Goal: Task Accomplishment & Management: Use online tool/utility

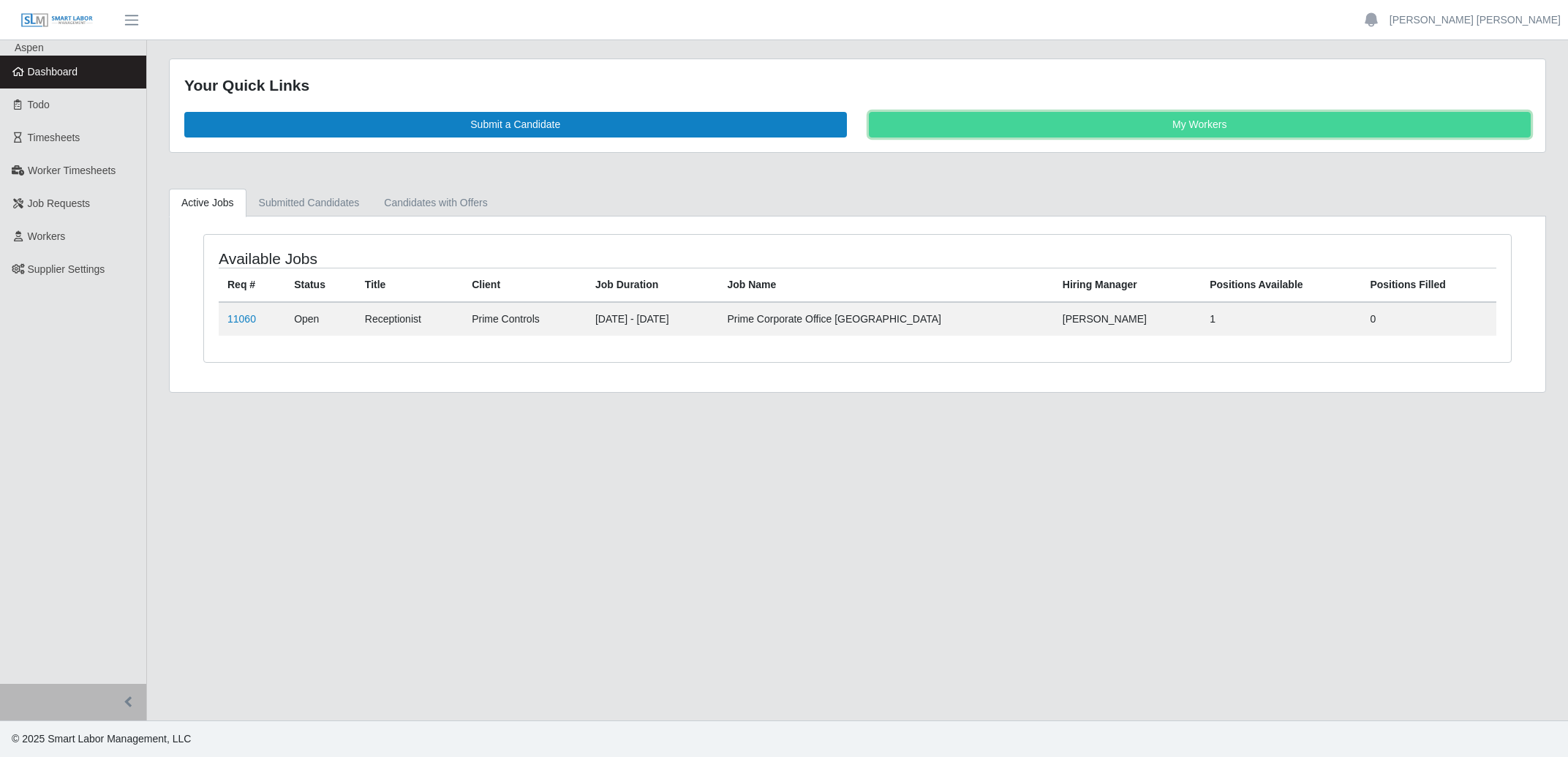
click at [1168, 125] on link "My Workers" at bounding box center [1199, 125] width 663 height 26
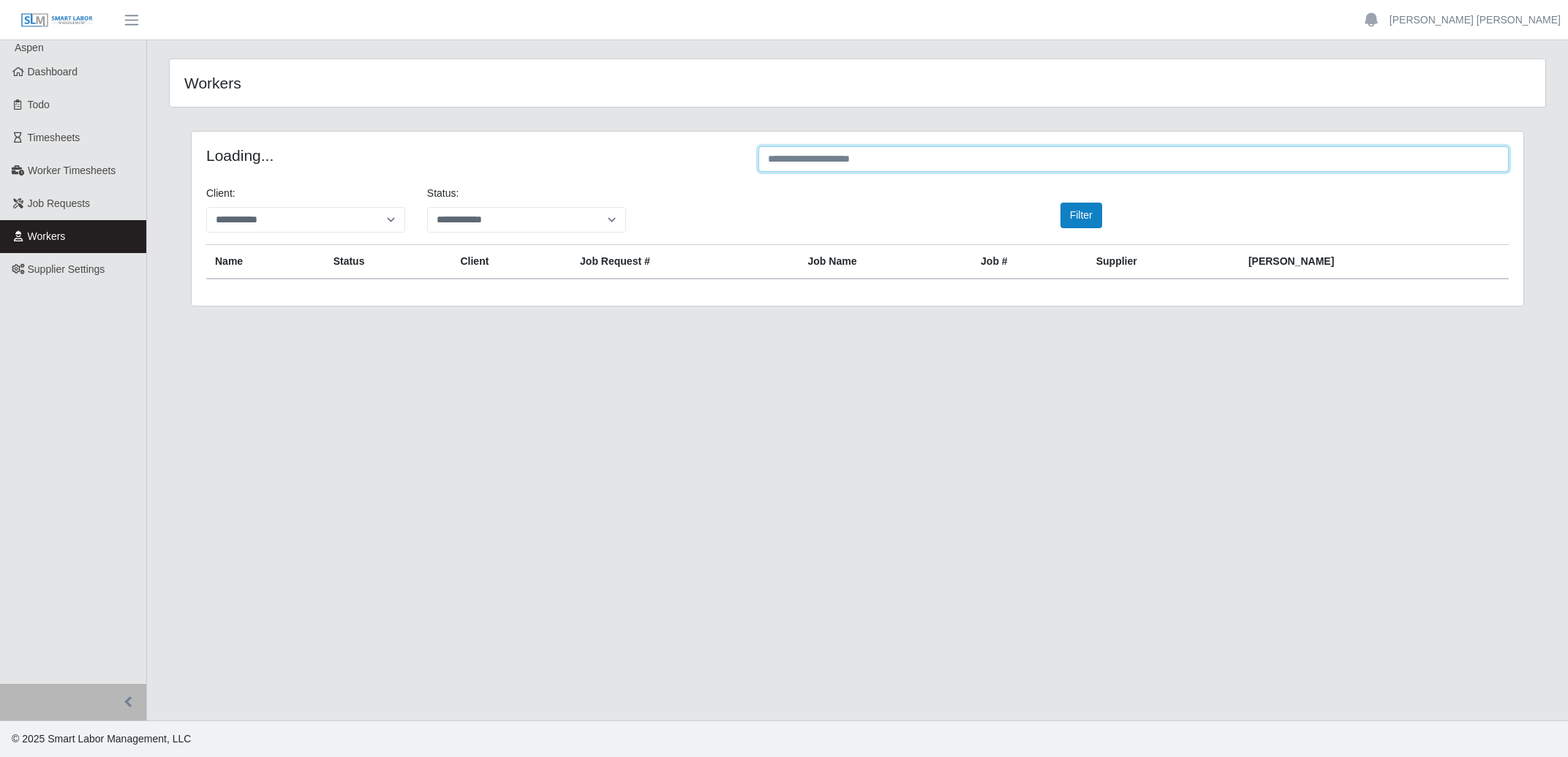
click at [938, 167] on input "text" at bounding box center [1134, 159] width 751 height 26
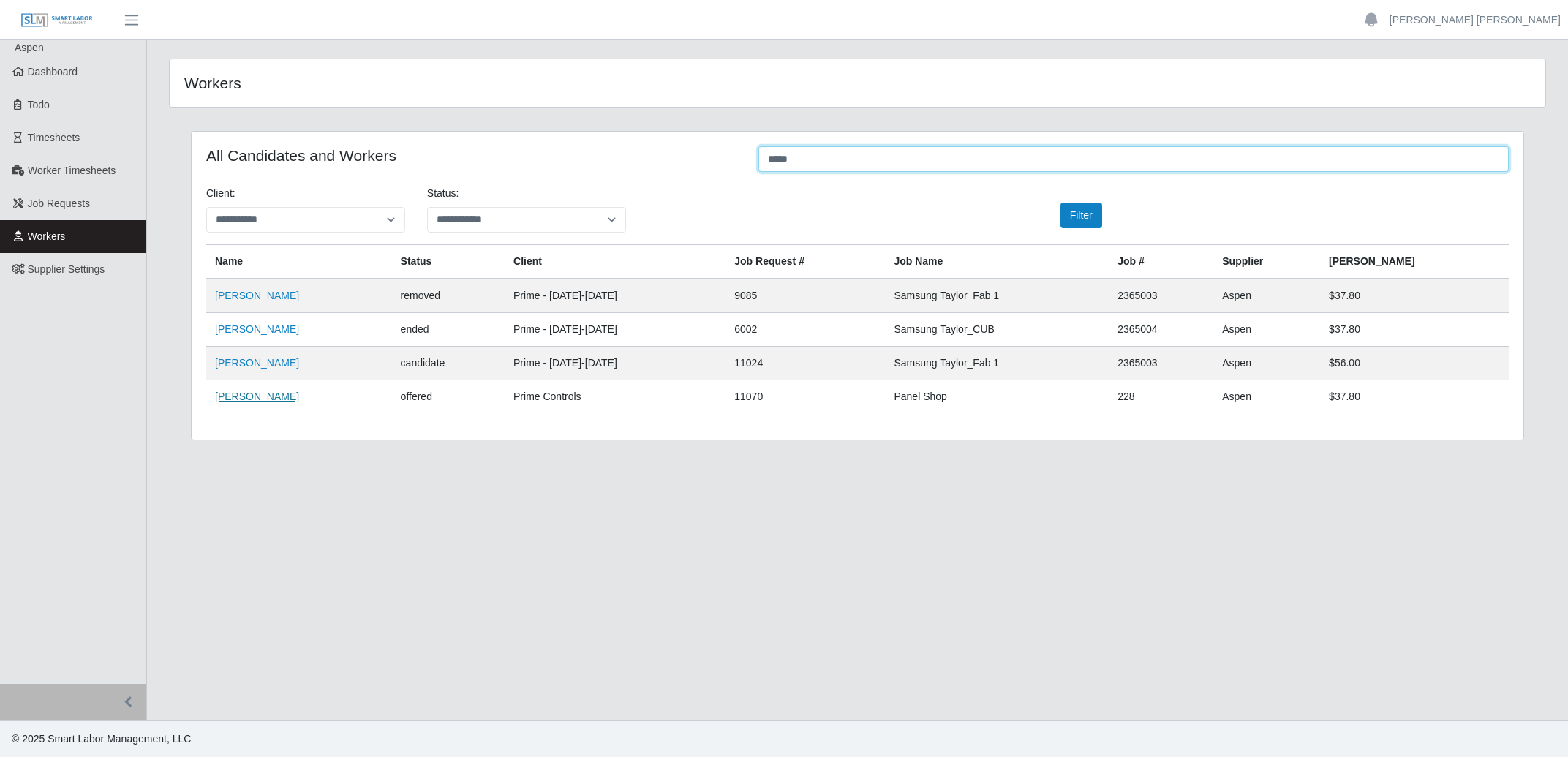
type input "*****"
click at [248, 401] on link "[PERSON_NAME]" at bounding box center [256, 396] width 84 height 12
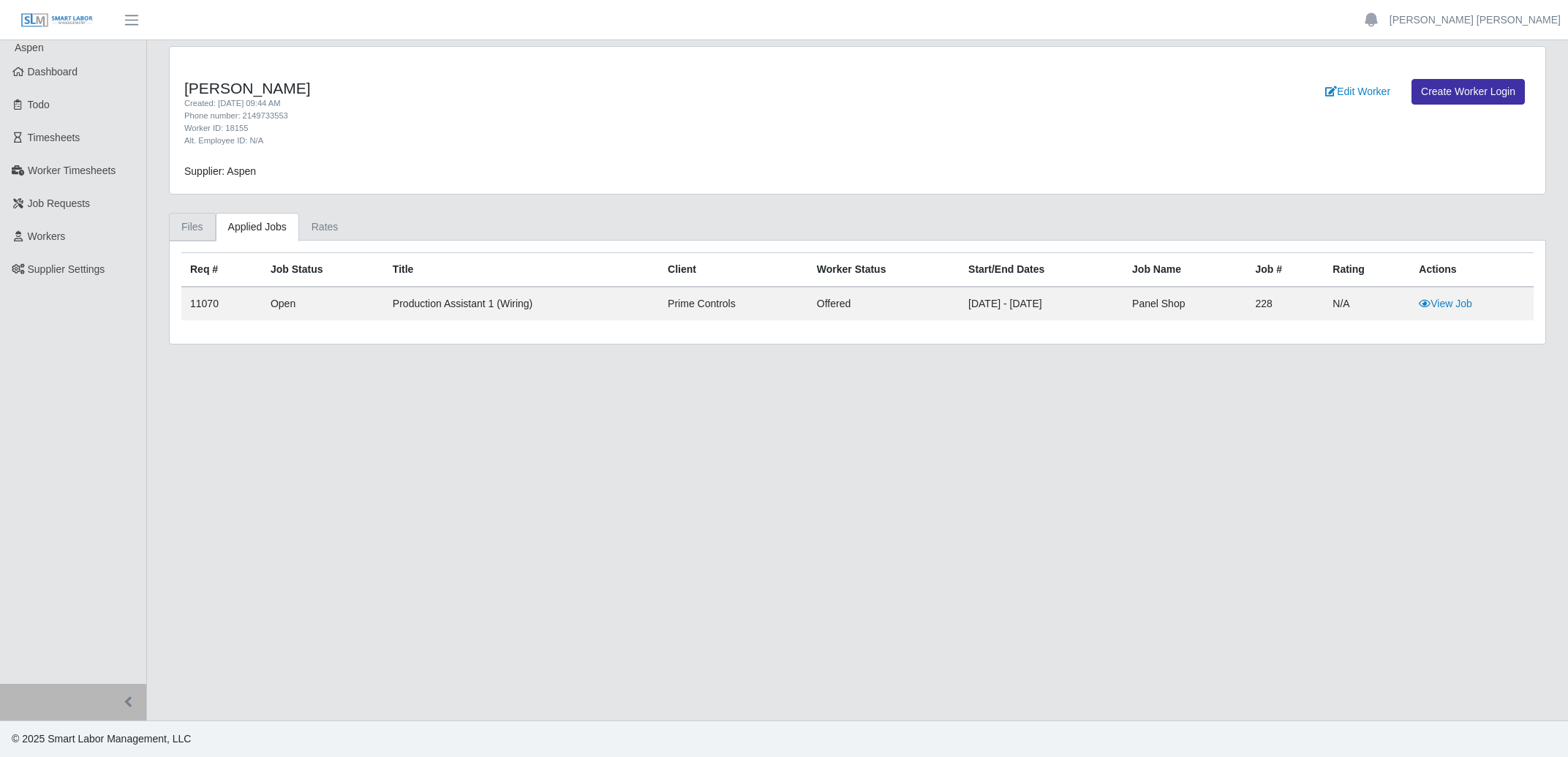
click at [197, 232] on link "Files" at bounding box center [192, 228] width 46 height 29
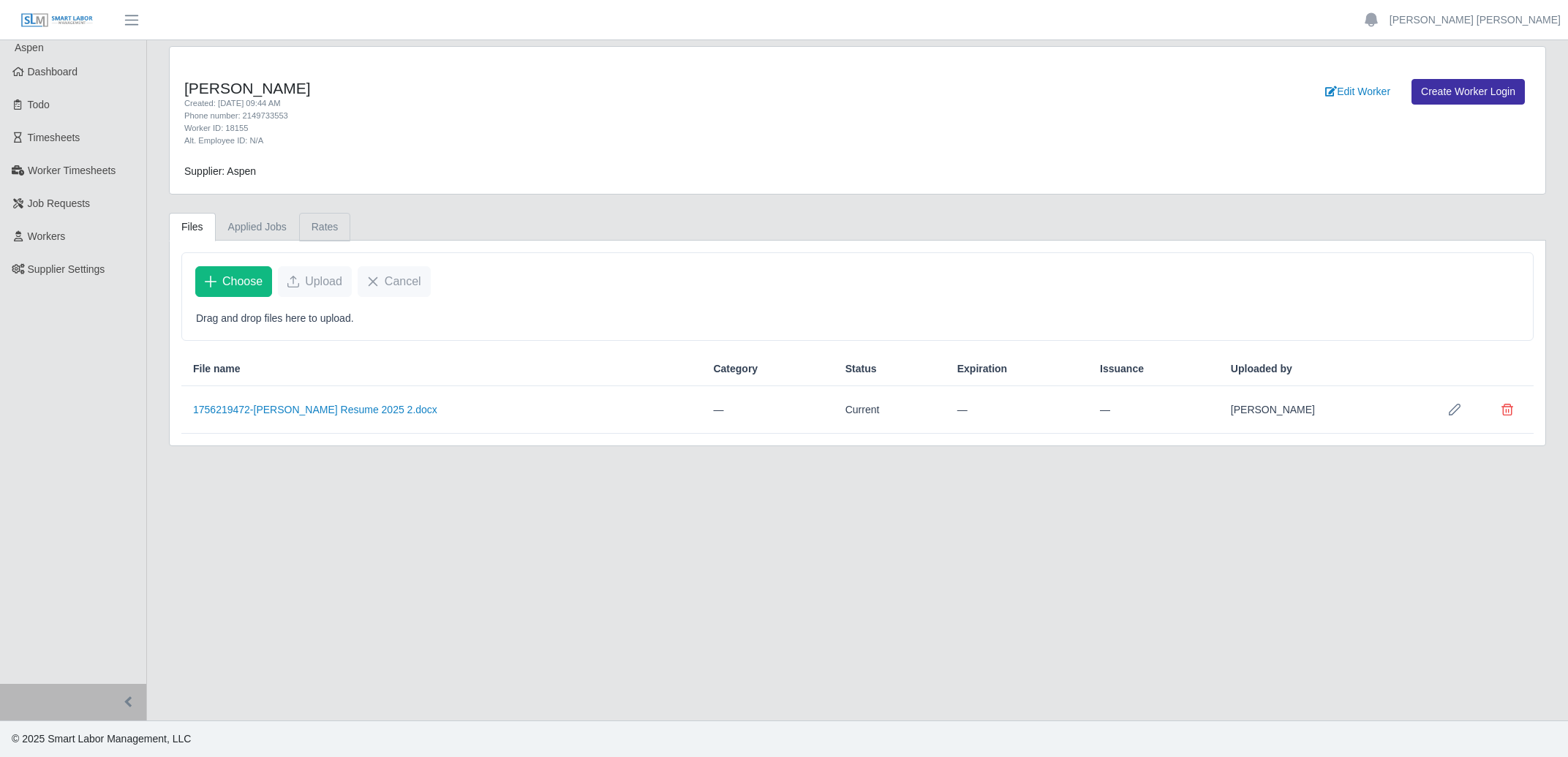
click at [331, 228] on link "Rates" at bounding box center [324, 228] width 52 height 29
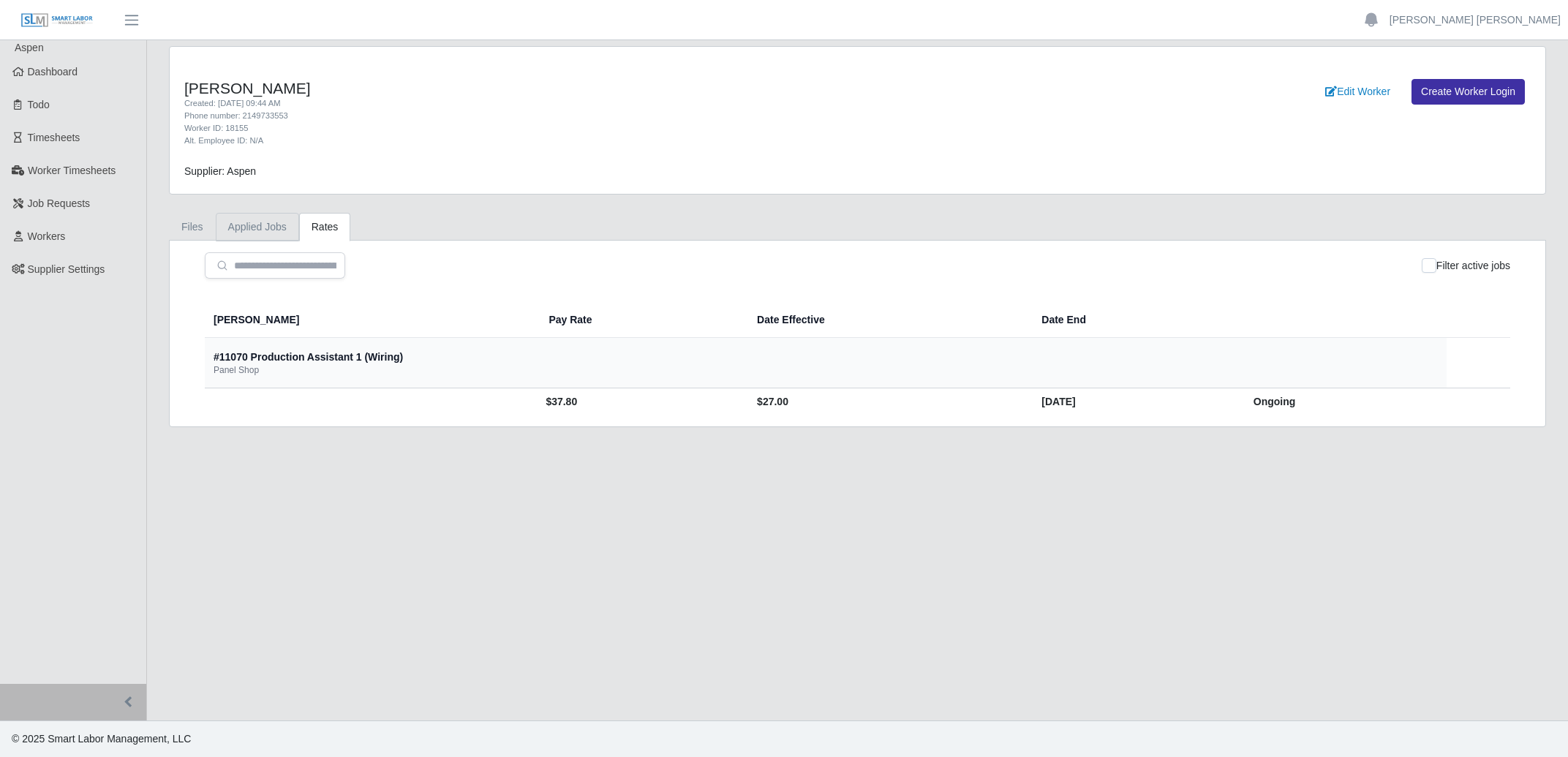
click at [260, 223] on link "Applied Jobs" at bounding box center [257, 228] width 83 height 29
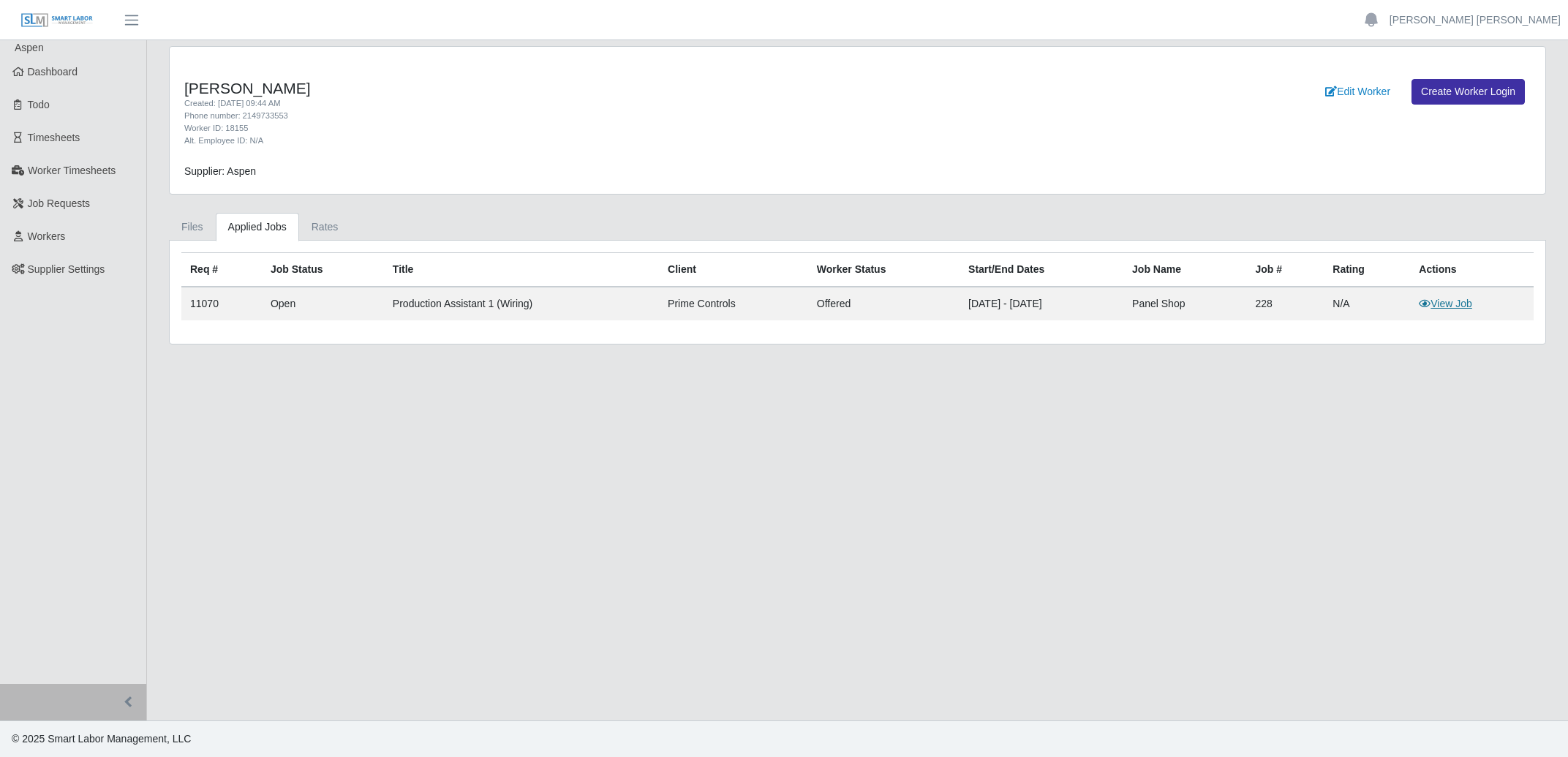
click at [1465, 303] on link "View Job" at bounding box center [1445, 304] width 54 height 12
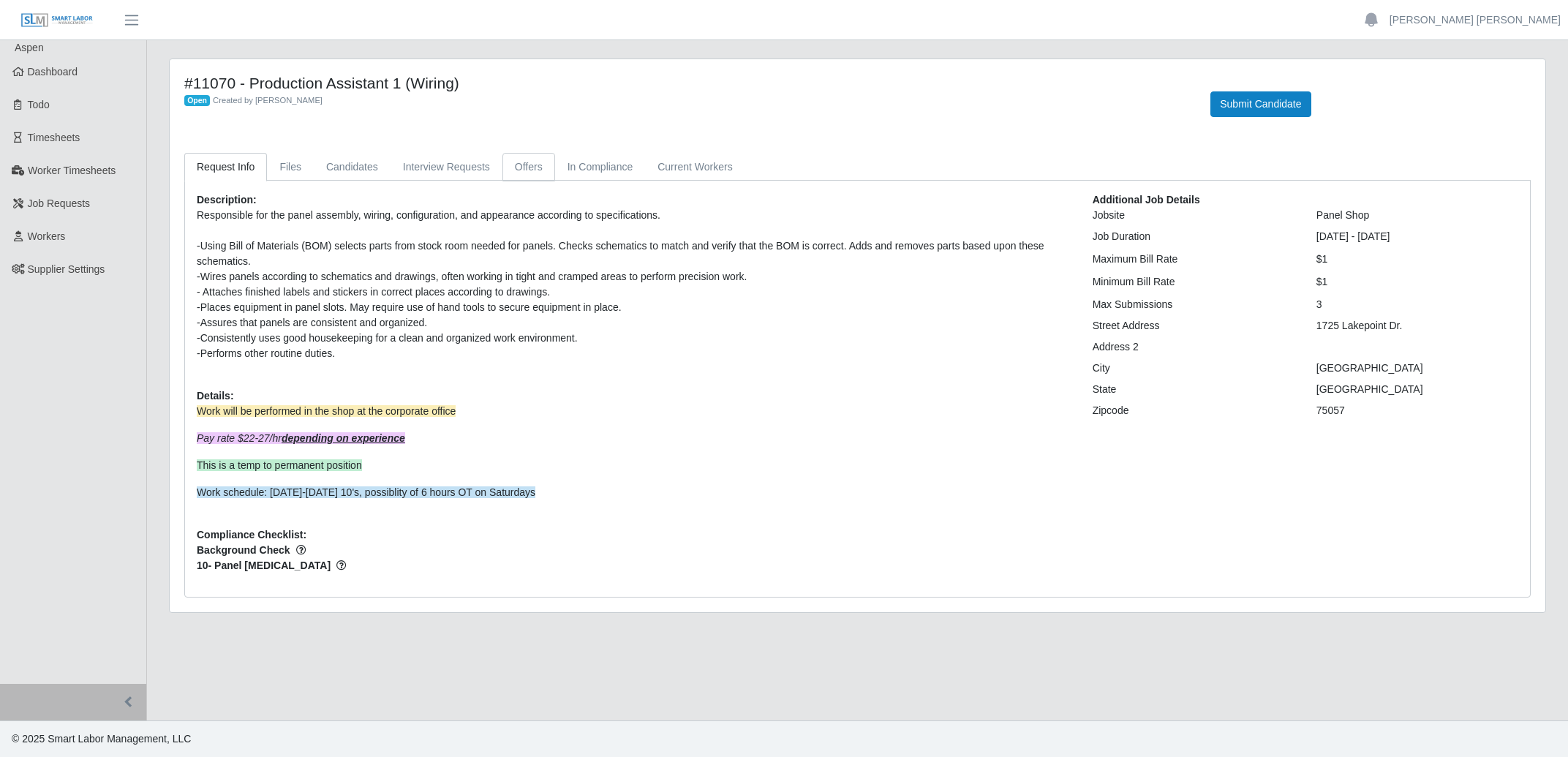
click at [524, 172] on link "Offers" at bounding box center [529, 167] width 53 height 29
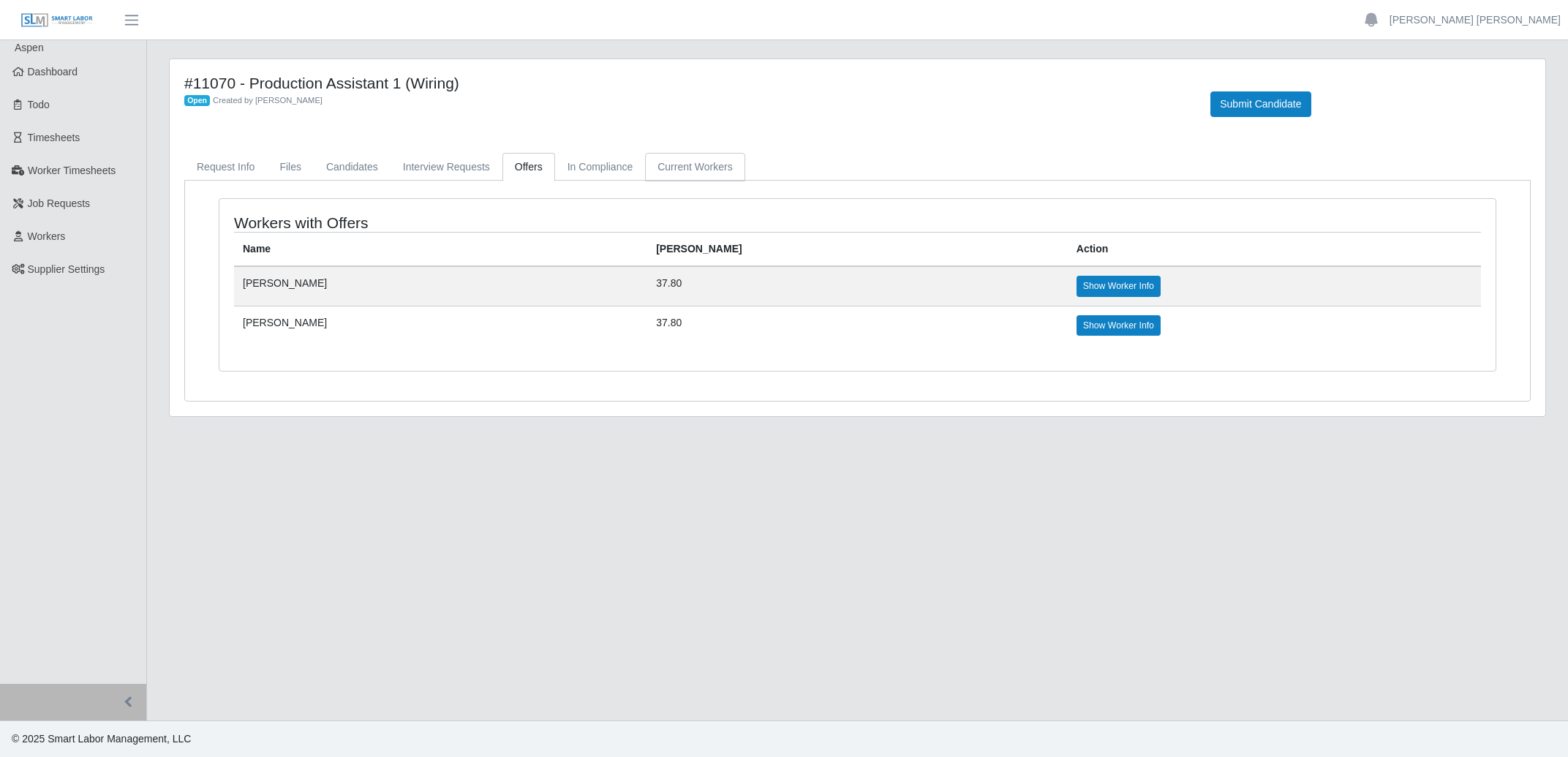
click at [712, 175] on link "Current Workers" at bounding box center [695, 167] width 99 height 29
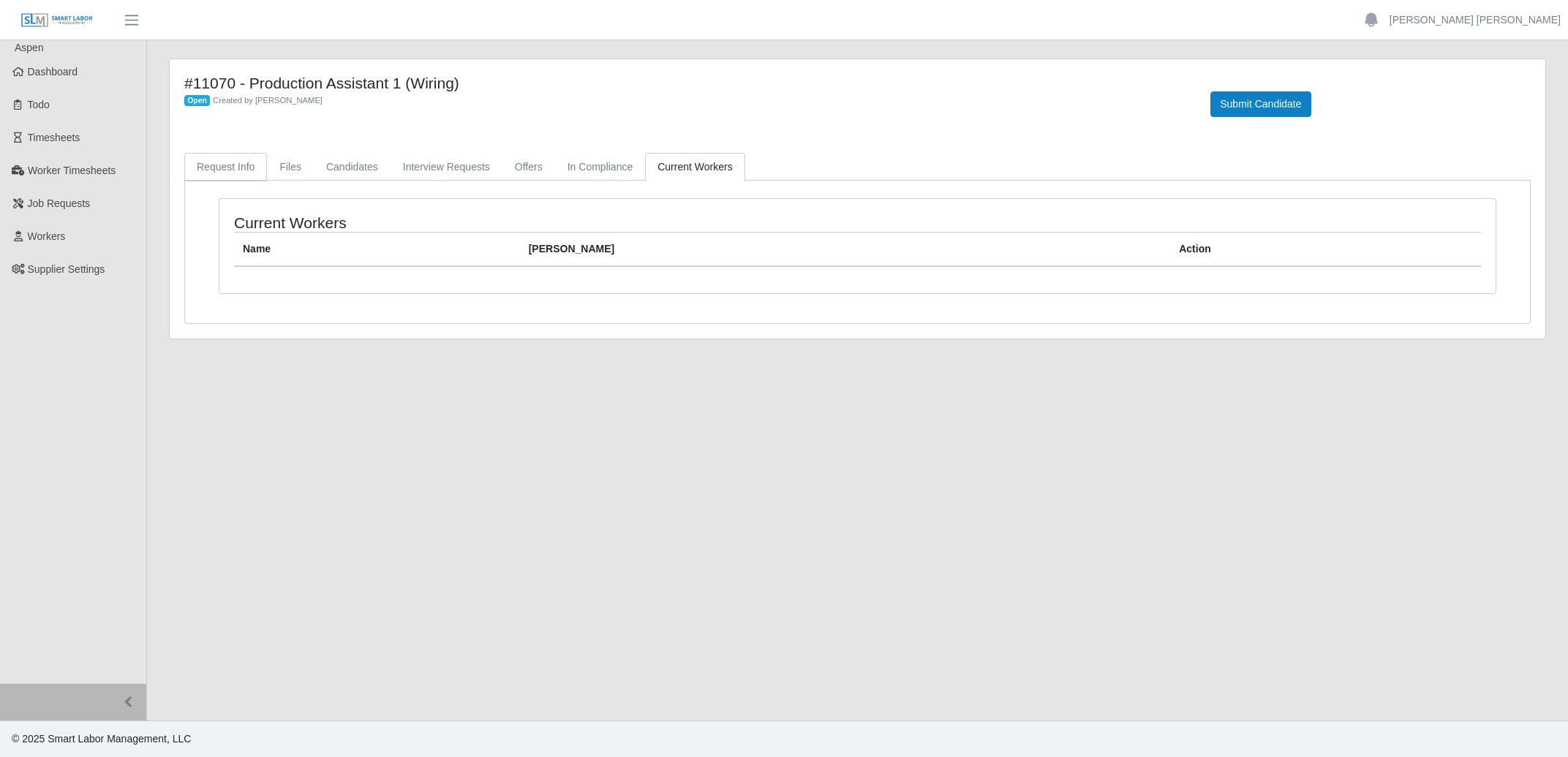
click at [215, 169] on link "Request Info" at bounding box center [225, 167] width 83 height 29
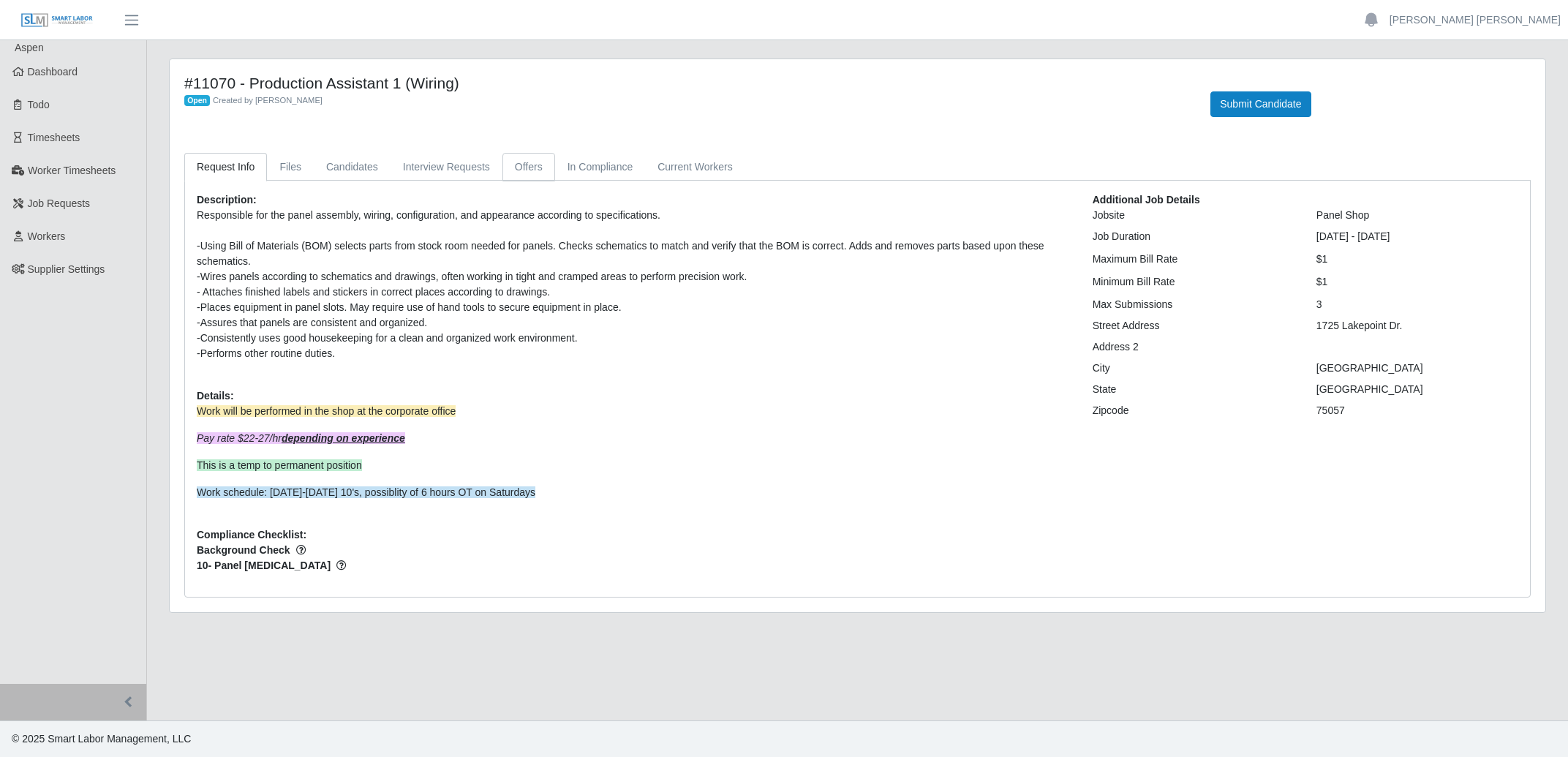
click at [511, 160] on link "Offers" at bounding box center [529, 167] width 53 height 29
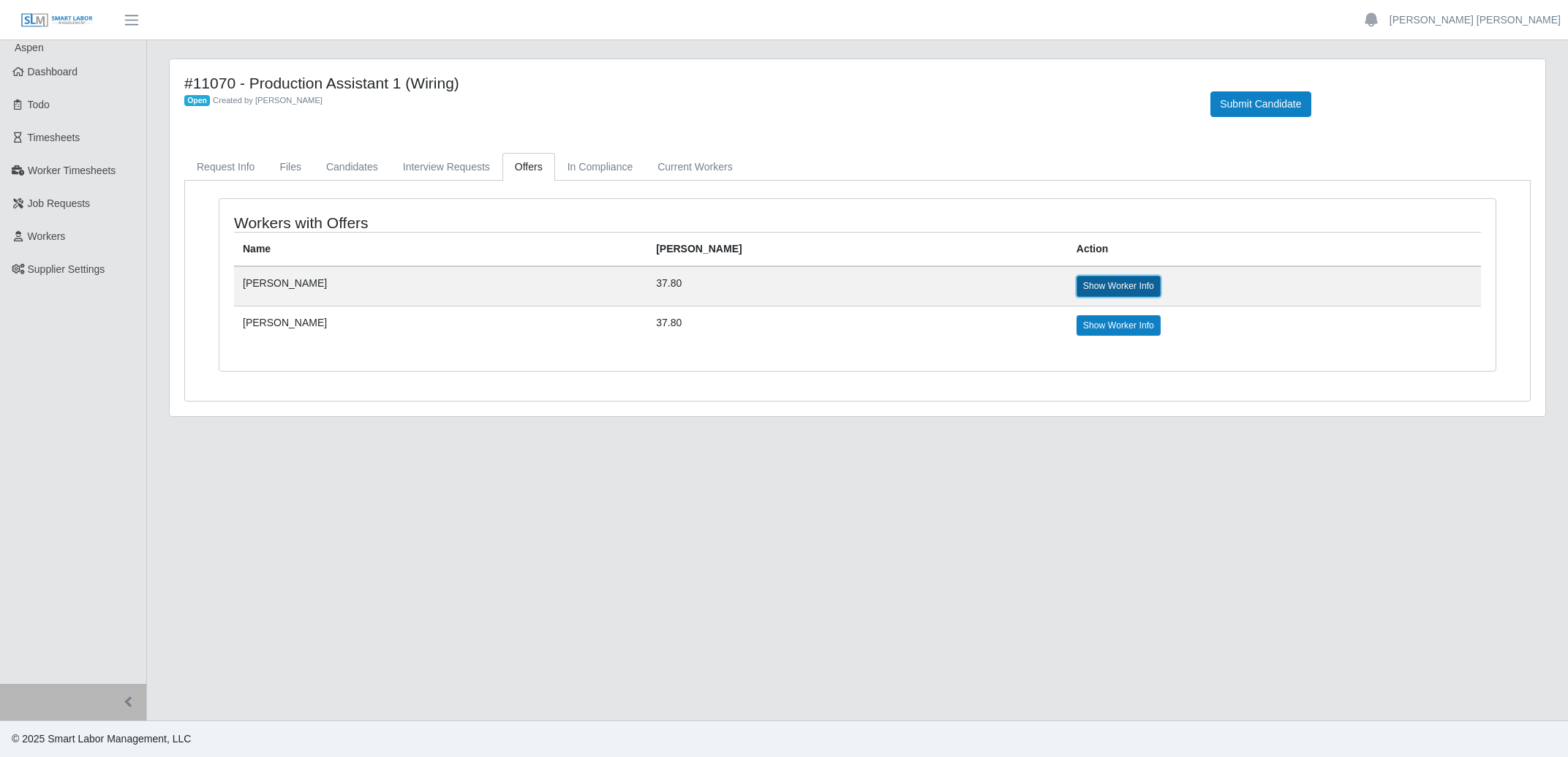
click at [1077, 284] on link "Show Worker Info" at bounding box center [1119, 286] width 84 height 21
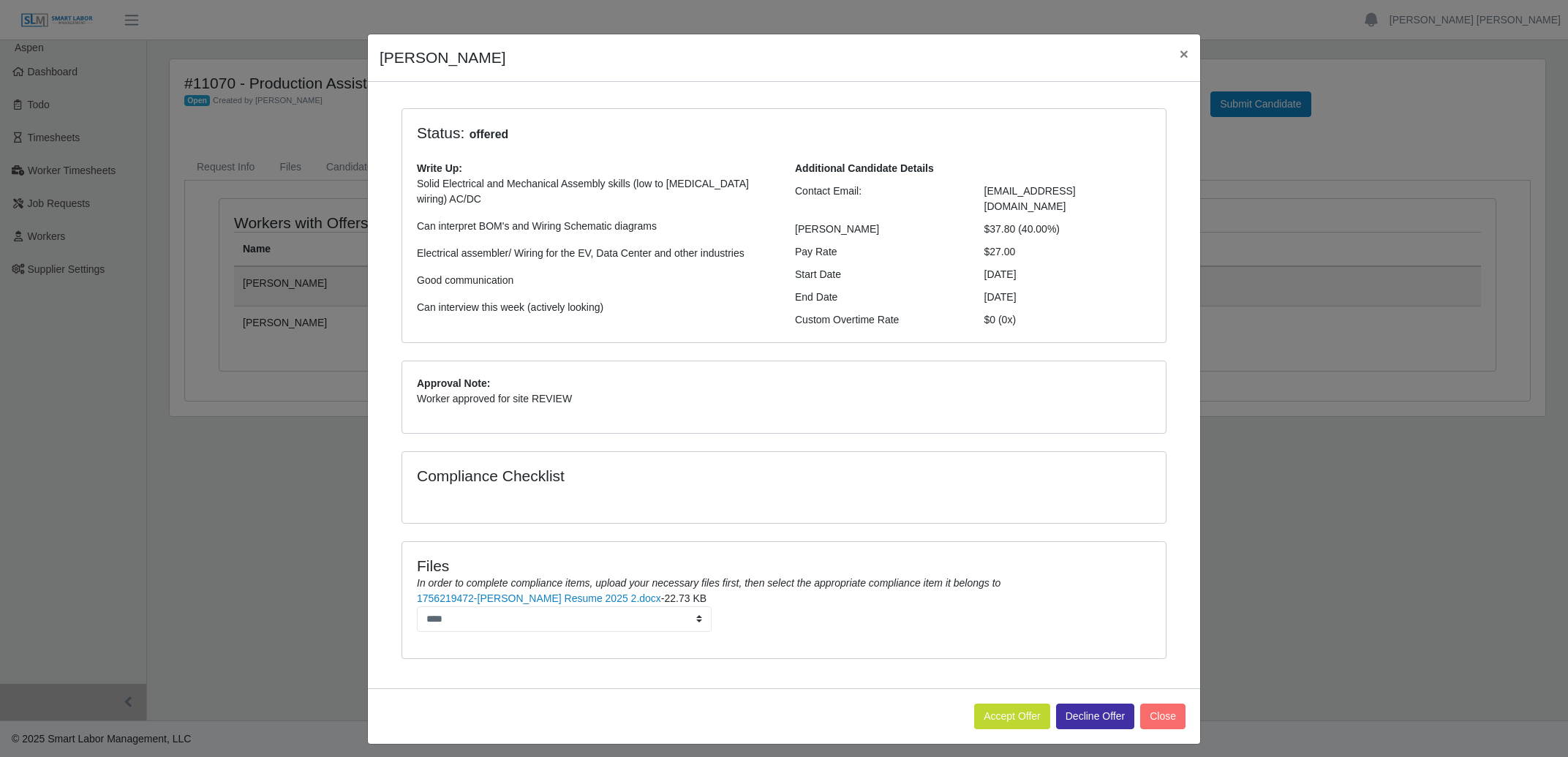
scroll to position [25, 0]
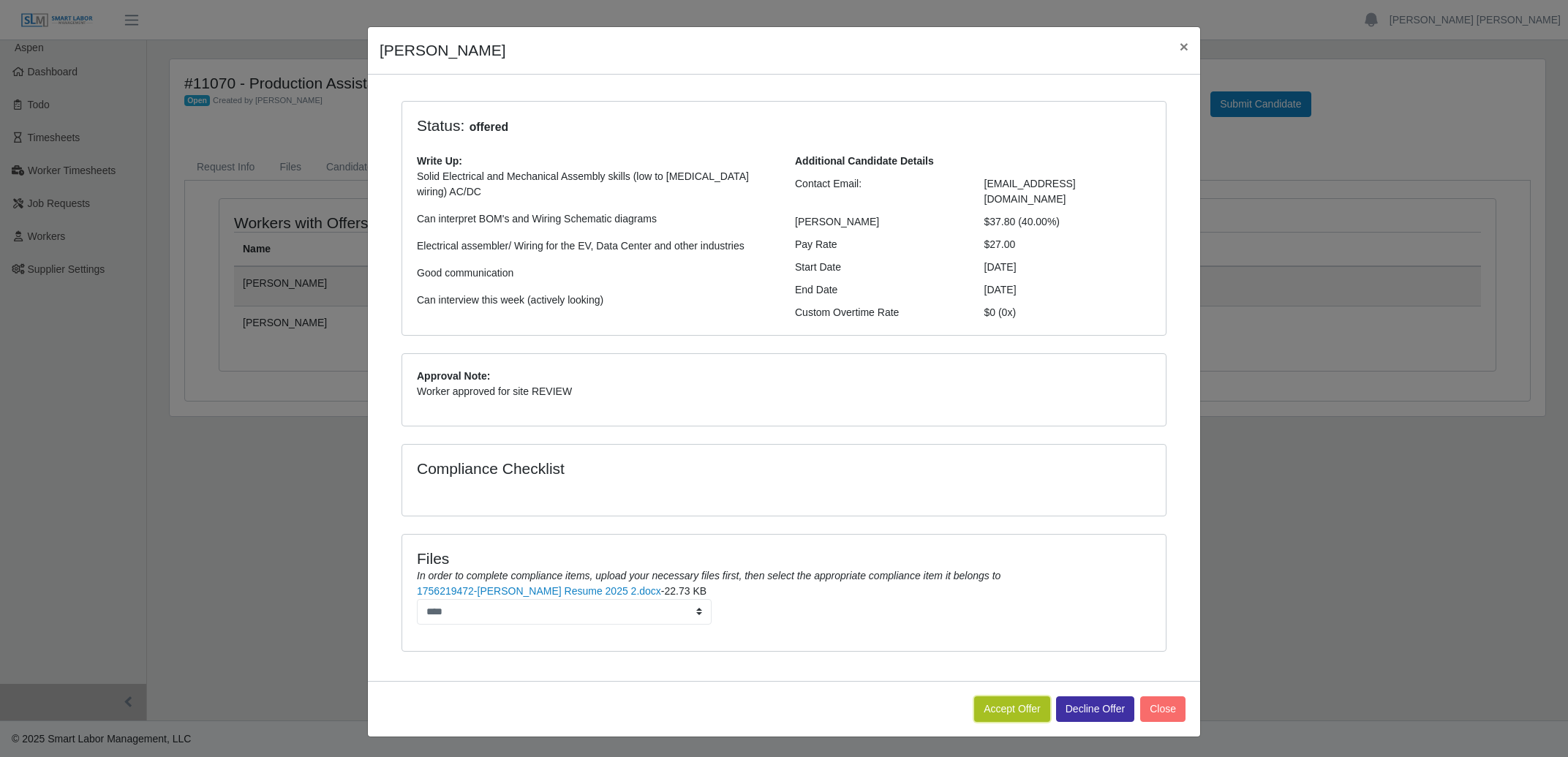
click at [1020, 699] on button "Accept Offer" at bounding box center [1012, 709] width 76 height 26
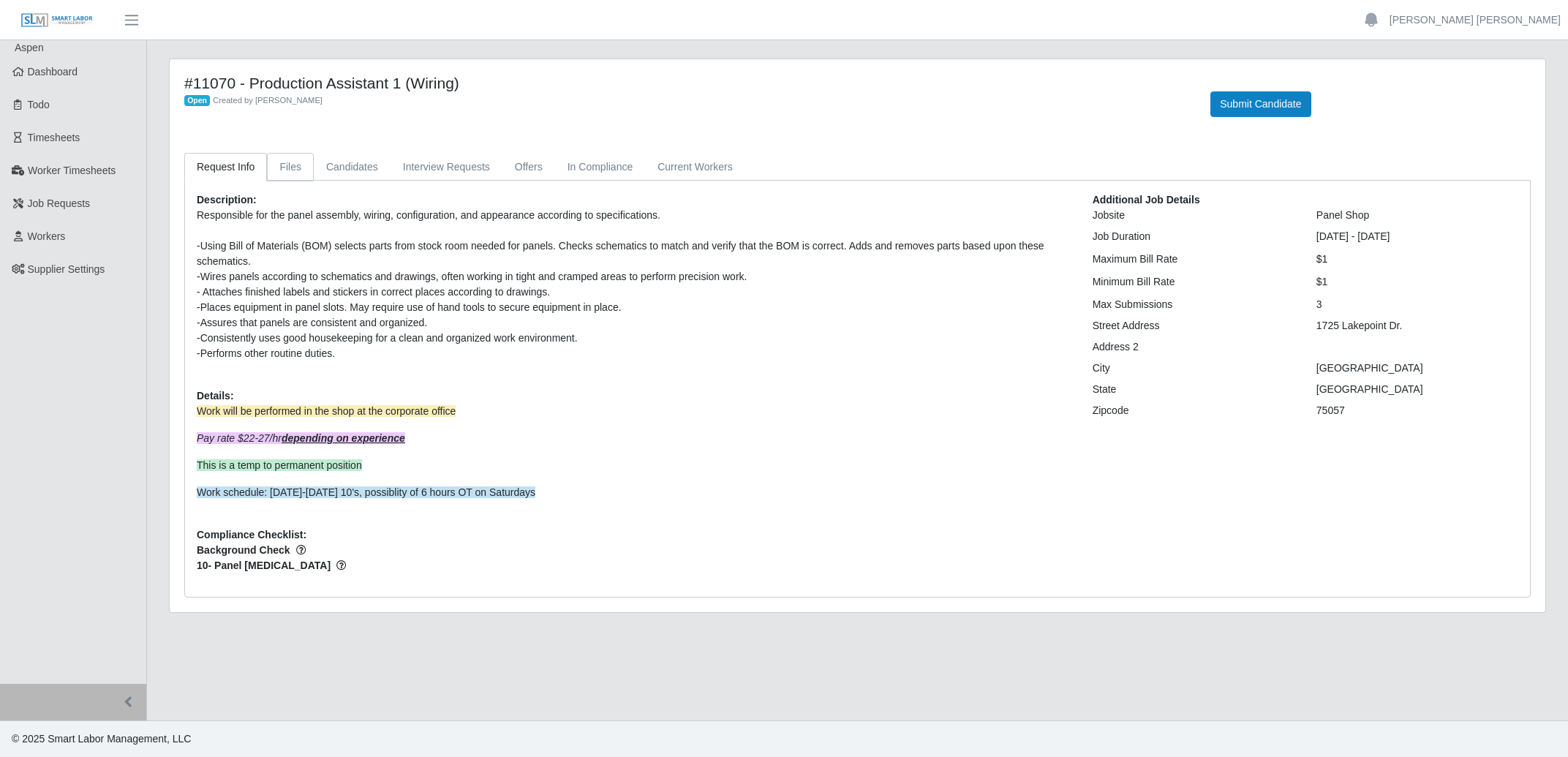
click at [298, 163] on link "Files" at bounding box center [290, 167] width 46 height 29
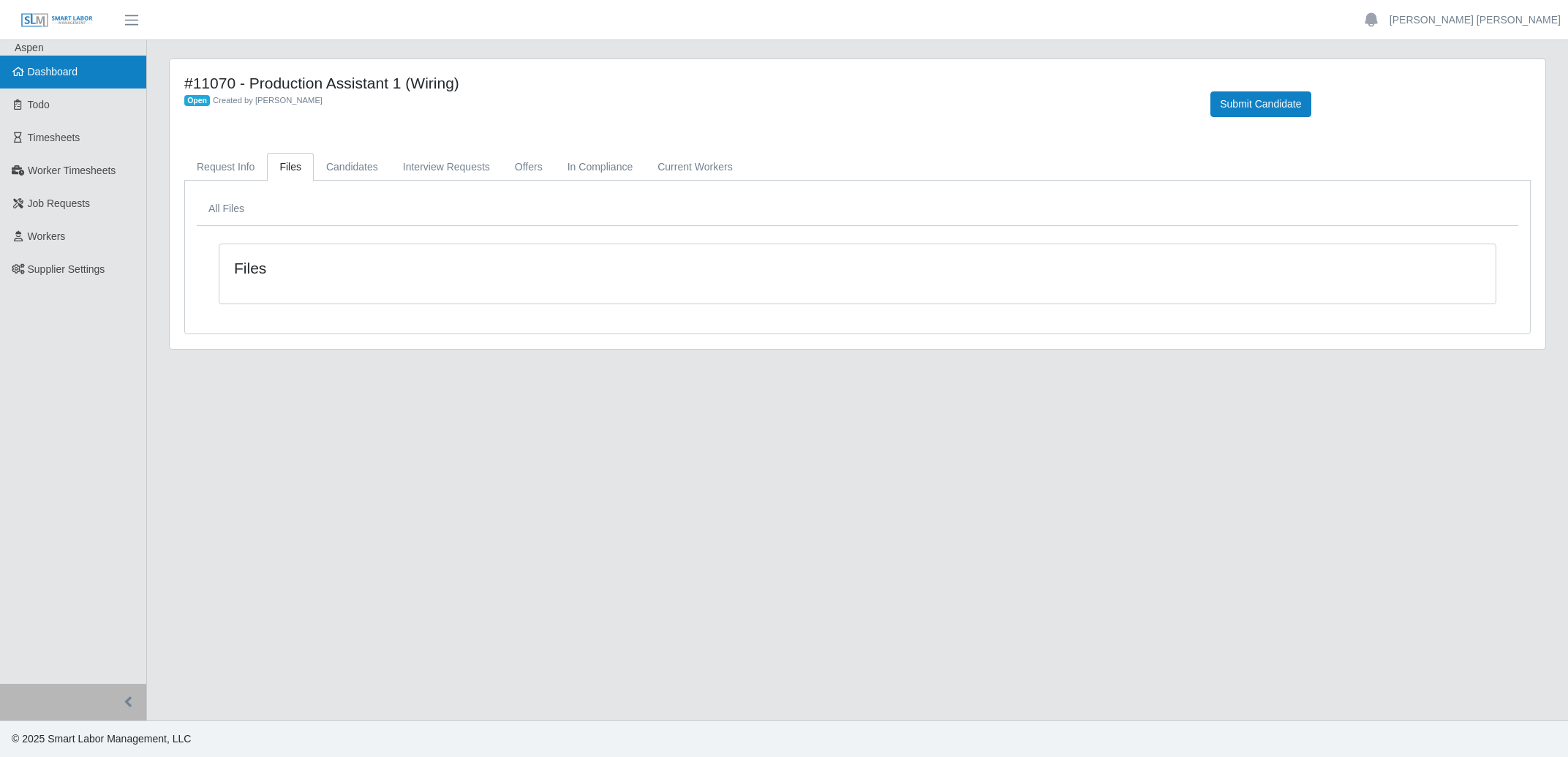
click at [57, 70] on span "Dashboard" at bounding box center [53, 71] width 50 height 12
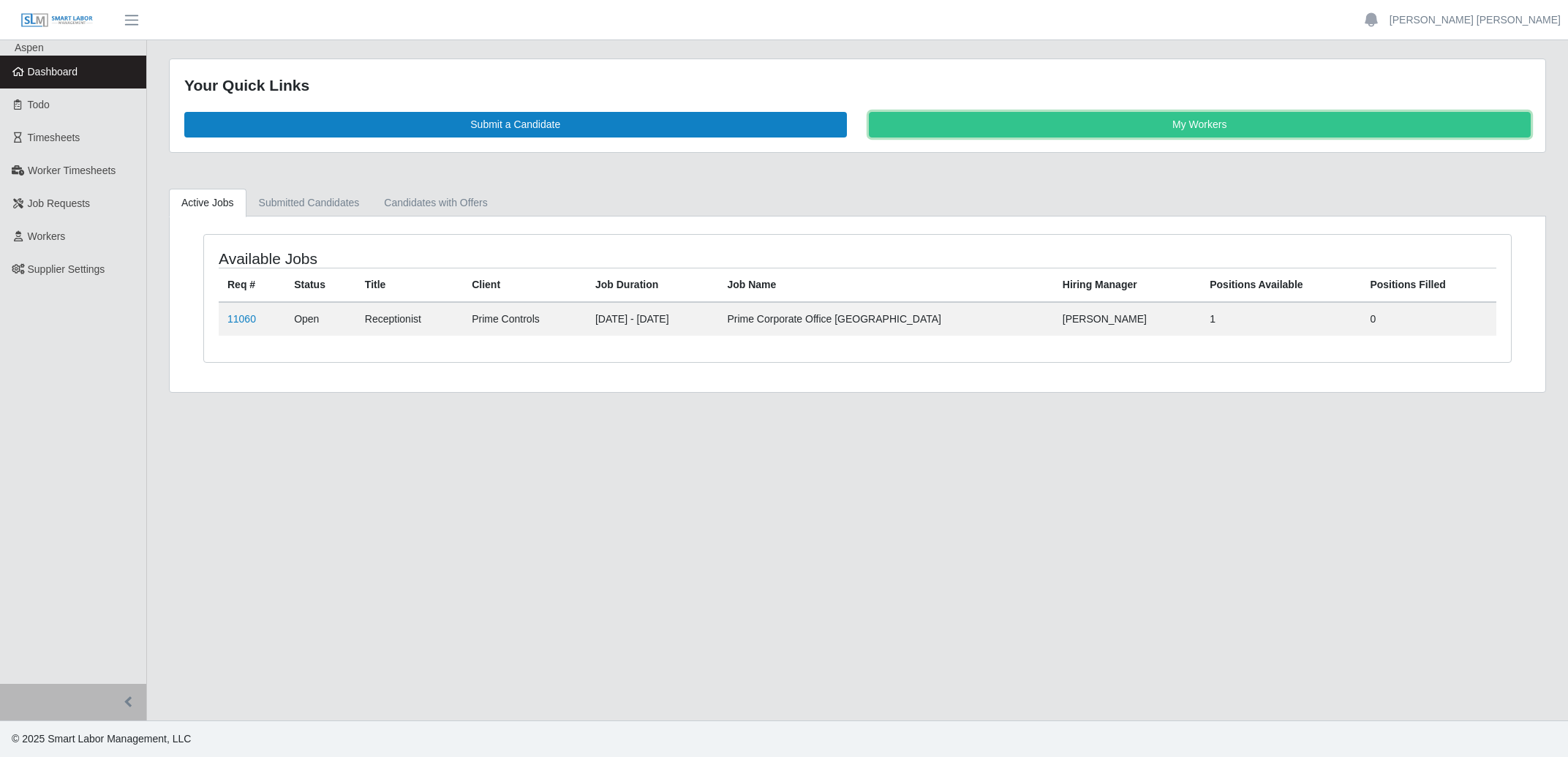
click at [1075, 127] on link "My Workers" at bounding box center [1199, 125] width 663 height 26
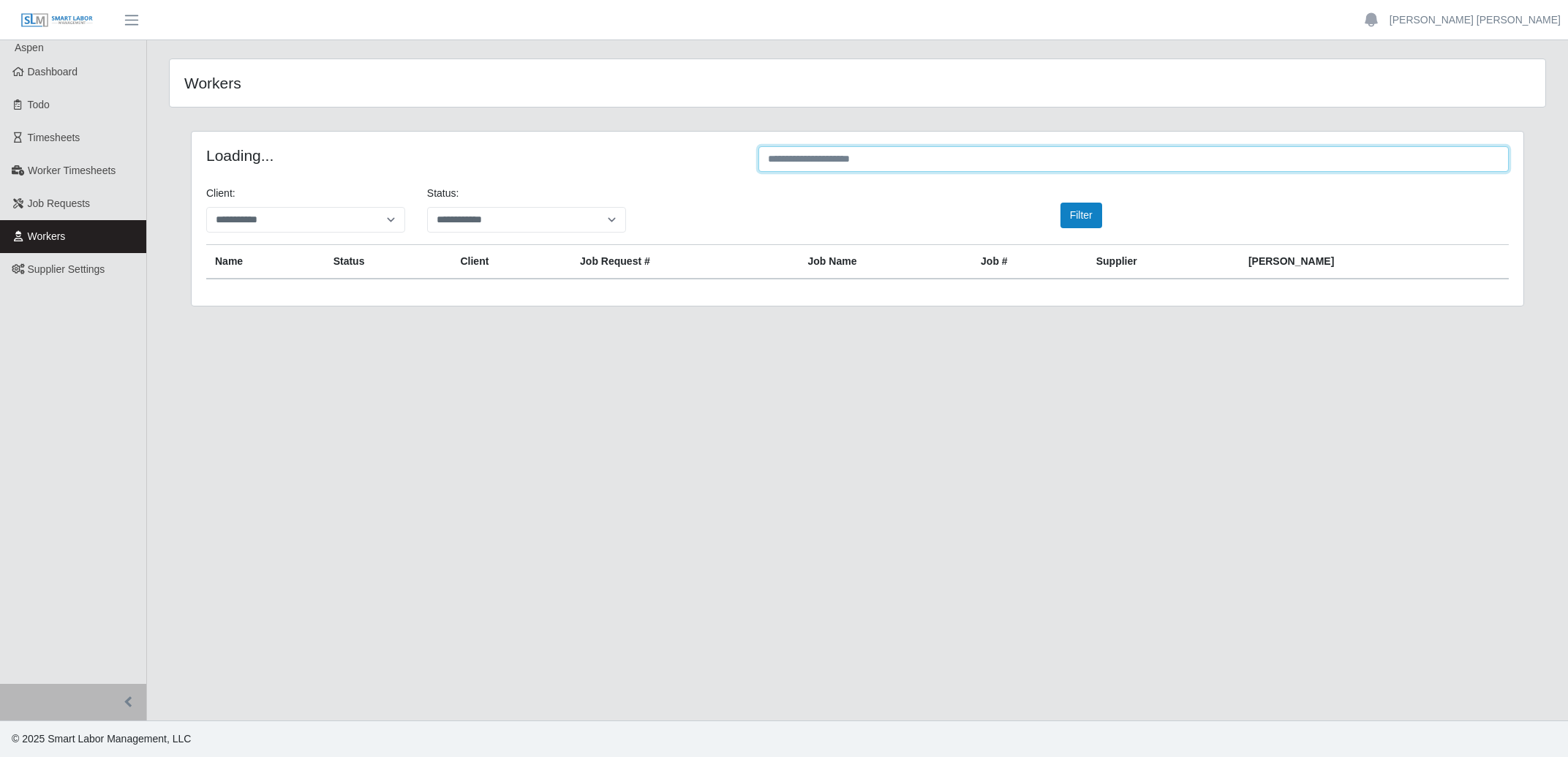
click at [884, 155] on input "text" at bounding box center [1134, 159] width 751 height 26
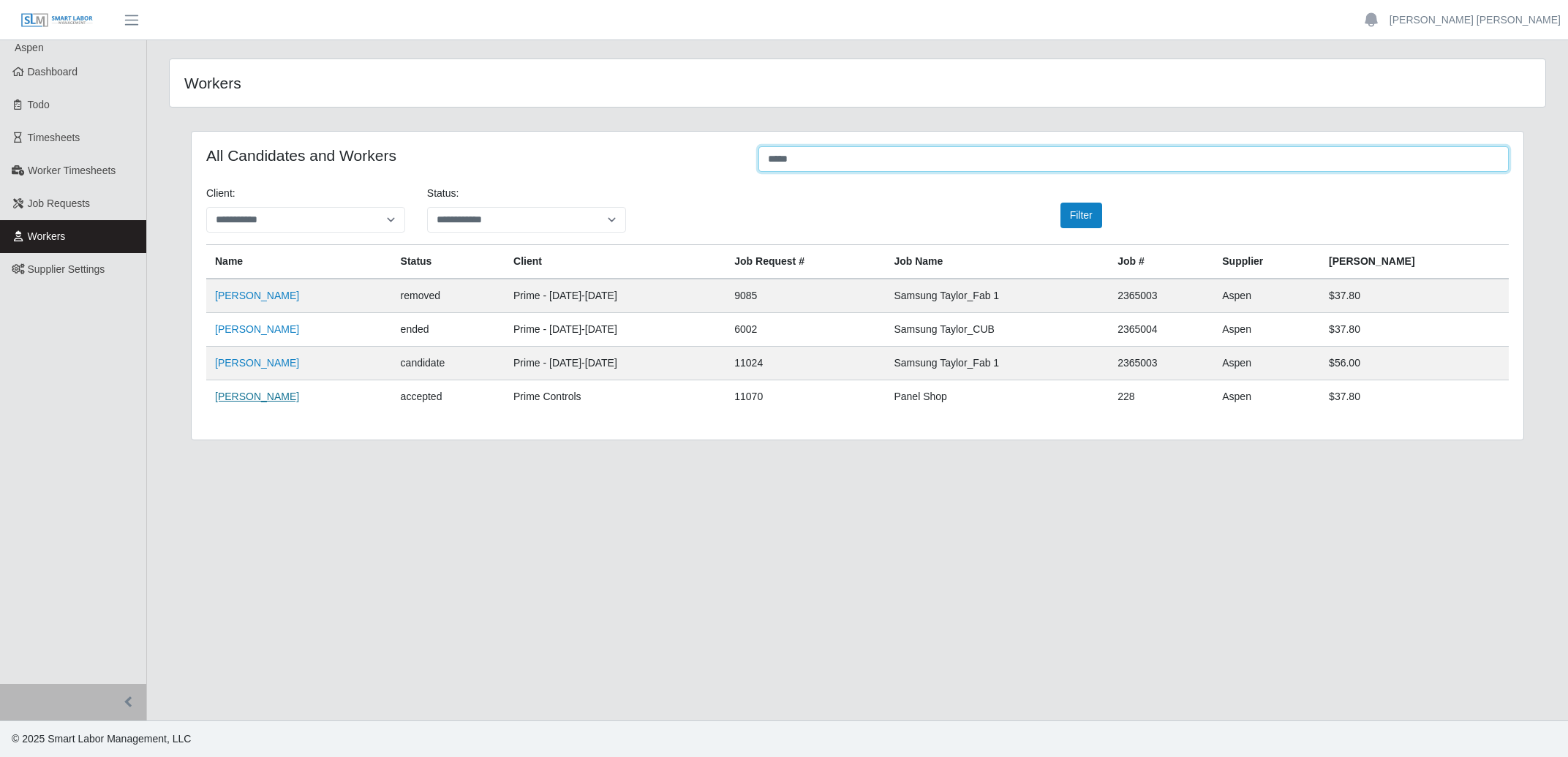
type input "*****"
click at [247, 398] on link "[PERSON_NAME]" at bounding box center [256, 396] width 84 height 12
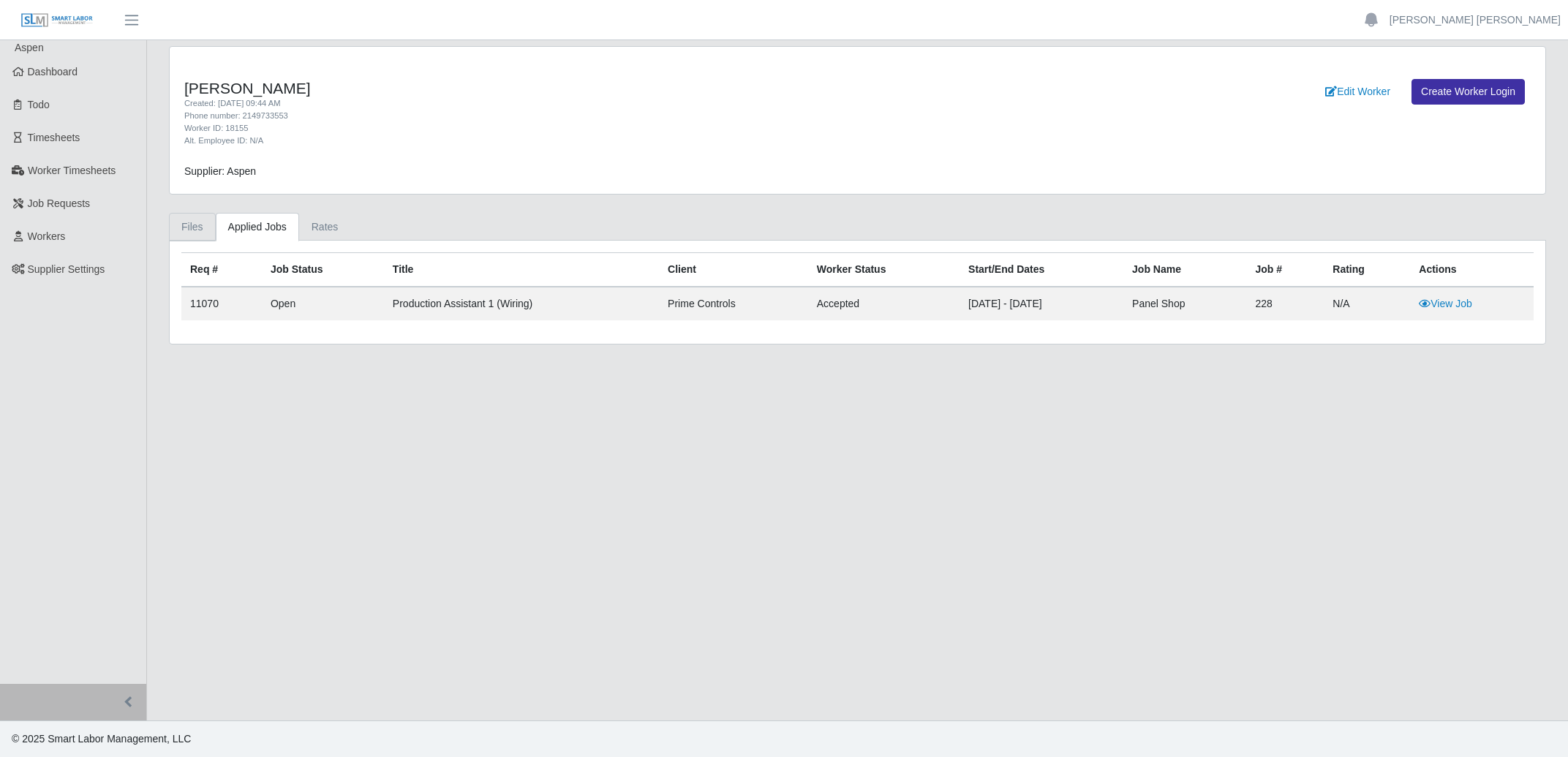
click at [183, 230] on link "Files" at bounding box center [192, 228] width 46 height 29
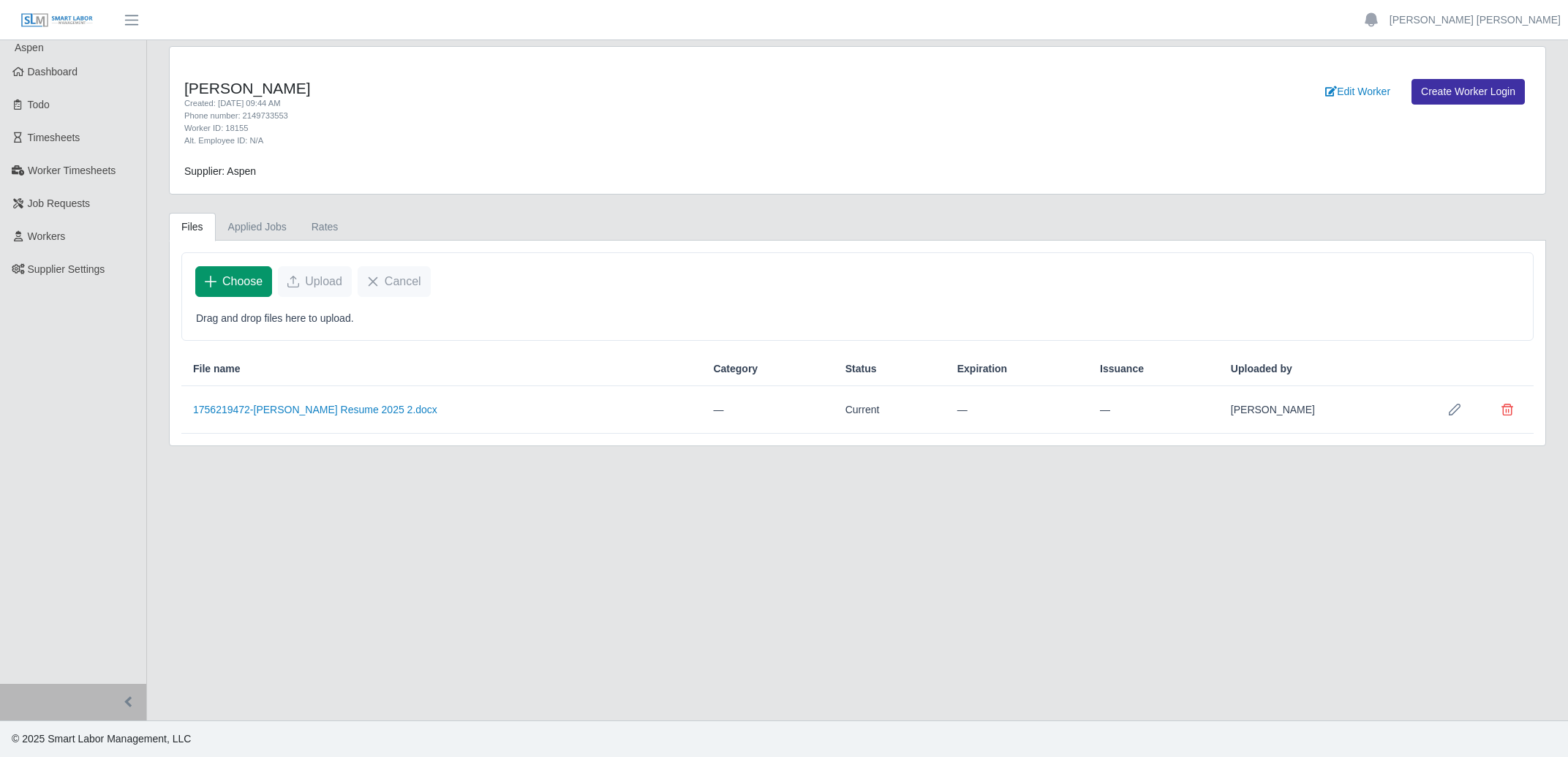
click at [249, 288] on span "Choose" at bounding box center [242, 281] width 40 height 18
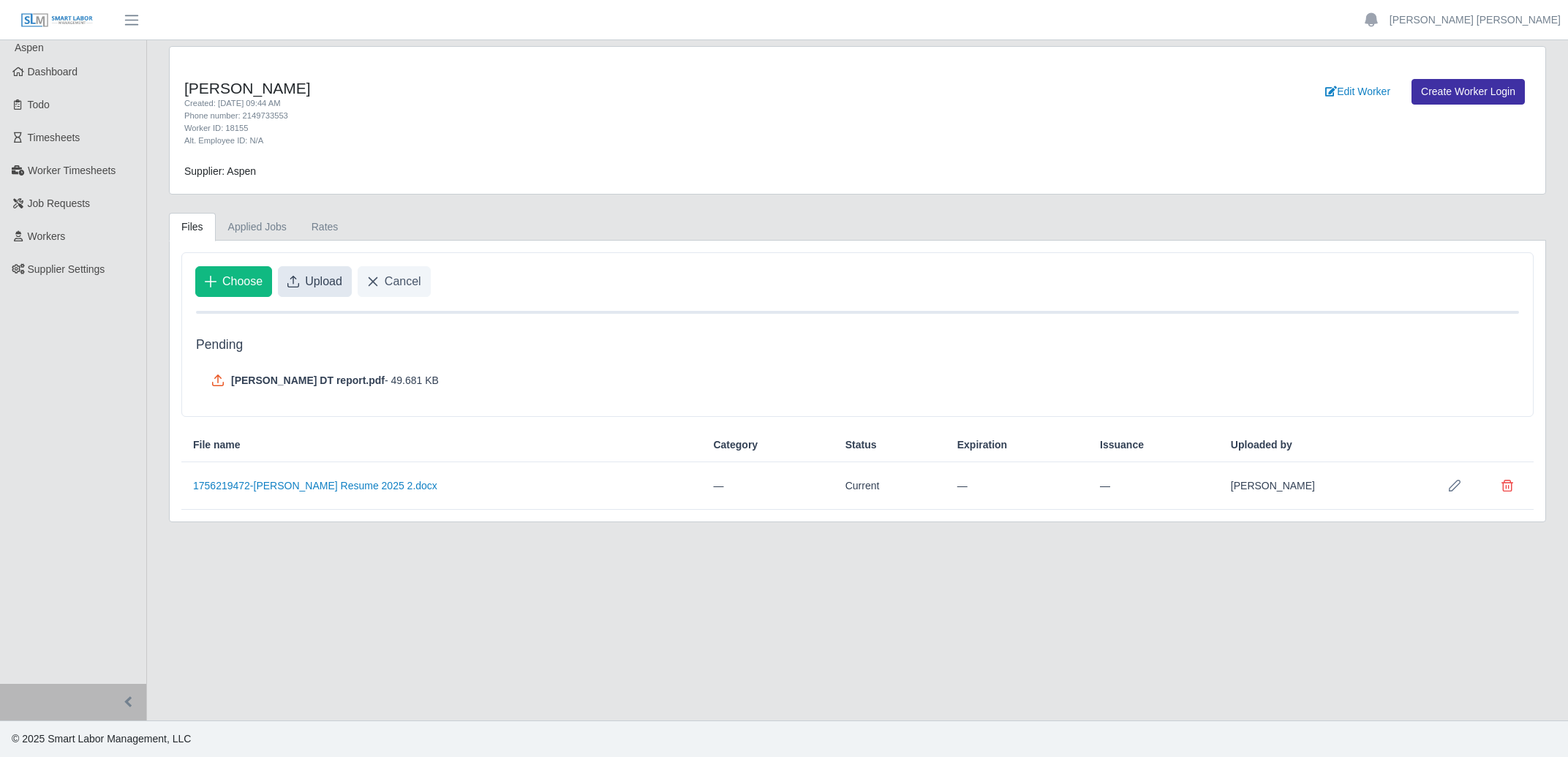
click at [331, 281] on span "Upload" at bounding box center [324, 281] width 38 height 18
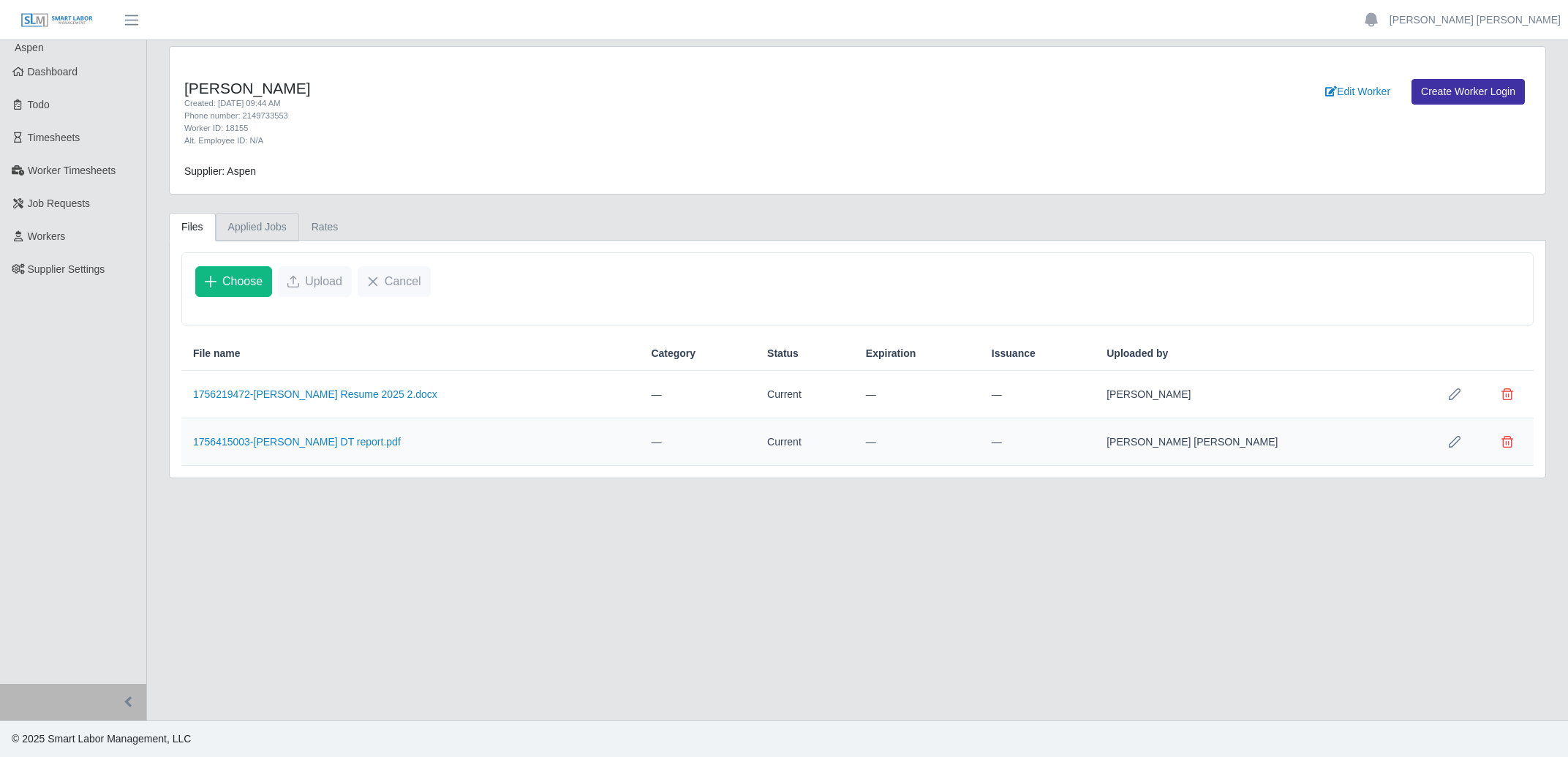
click at [254, 223] on link "Applied Jobs" at bounding box center [257, 228] width 83 height 29
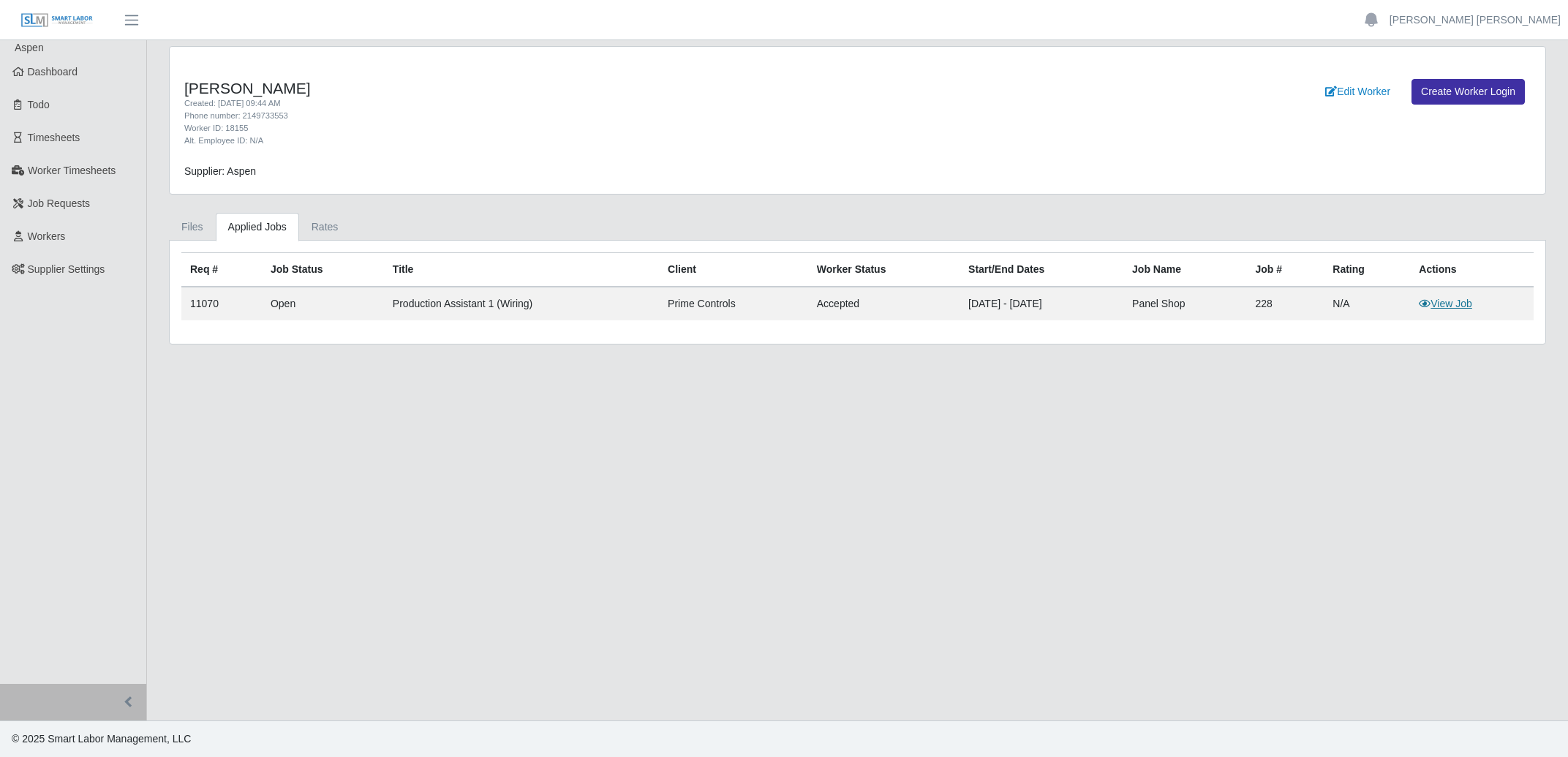
click at [1461, 304] on link "View Job" at bounding box center [1445, 304] width 54 height 12
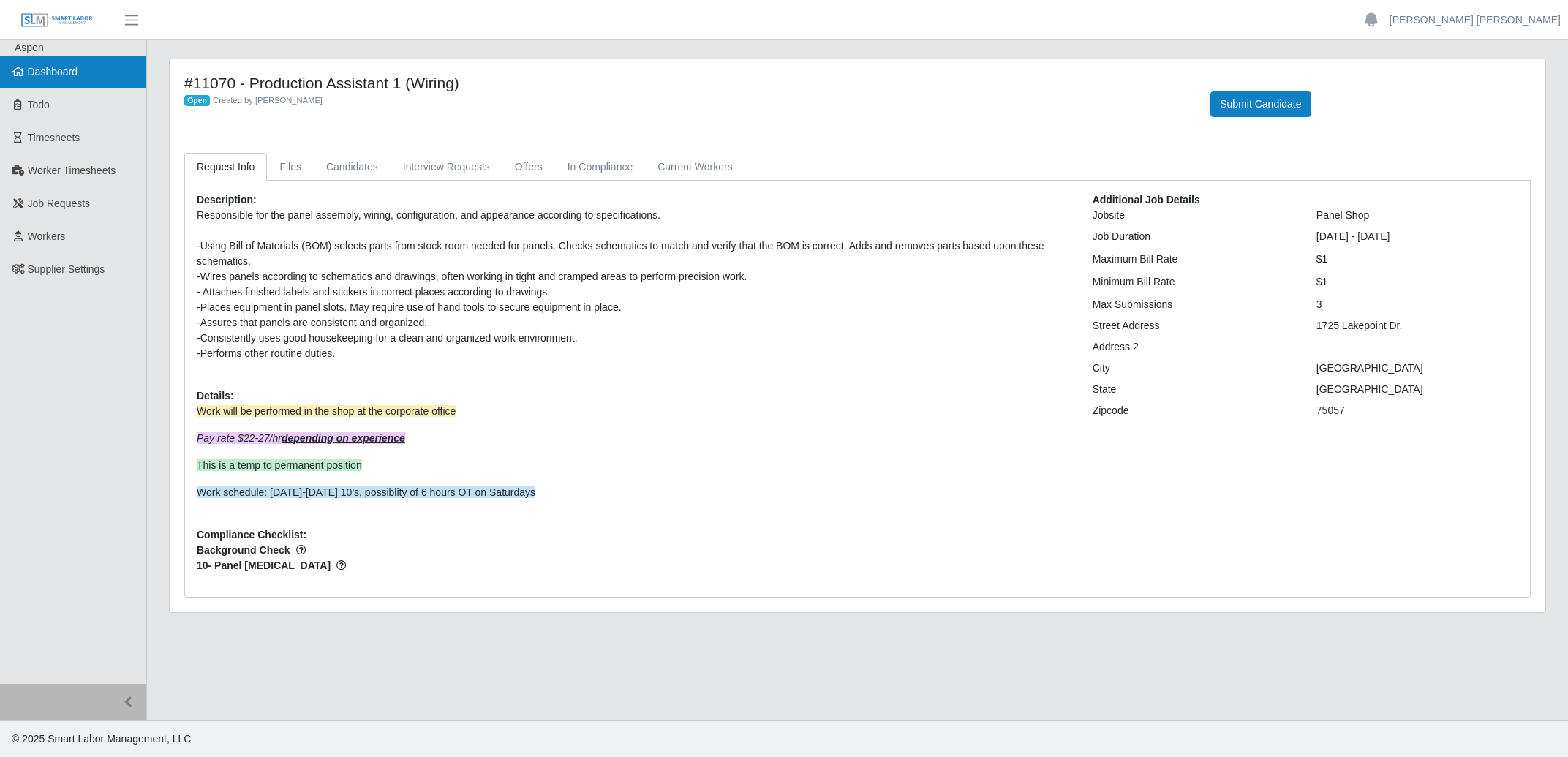
click at [54, 79] on link "Dashboard" at bounding box center [73, 71] width 147 height 33
